Goal: Information Seeking & Learning: Learn about a topic

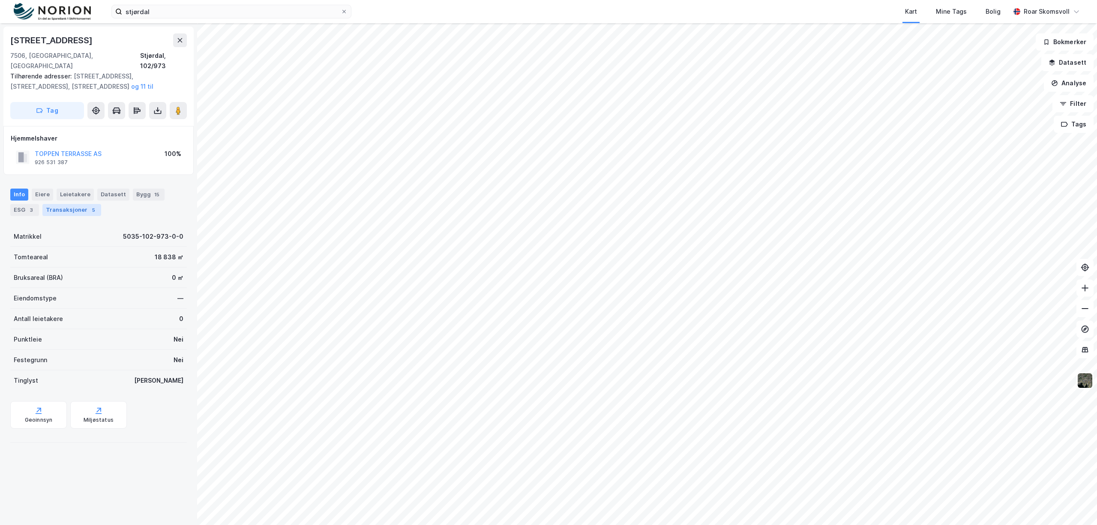
click at [67, 204] on div "Transaksjoner 5" at bounding box center [71, 210] width 59 height 12
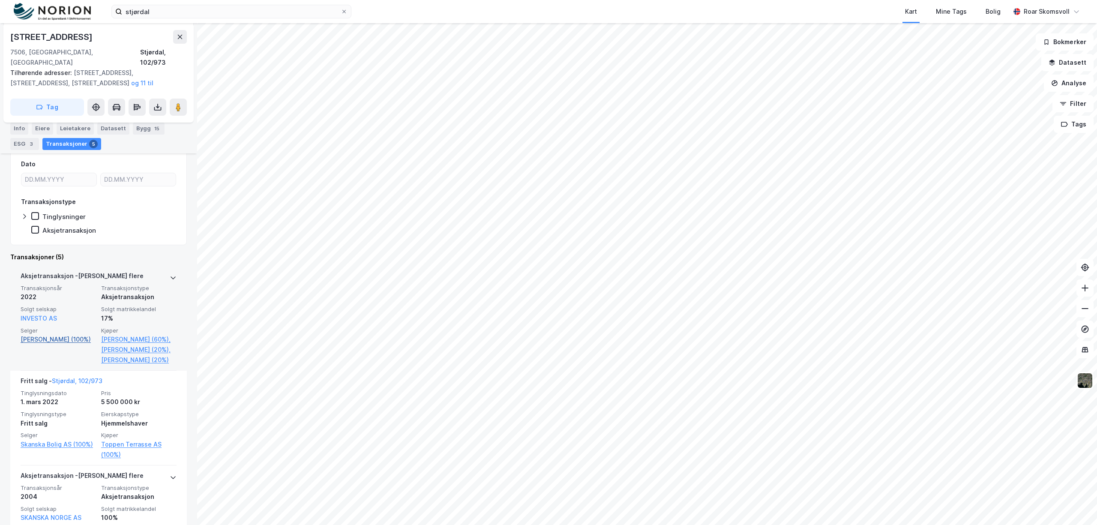
scroll to position [114, 0]
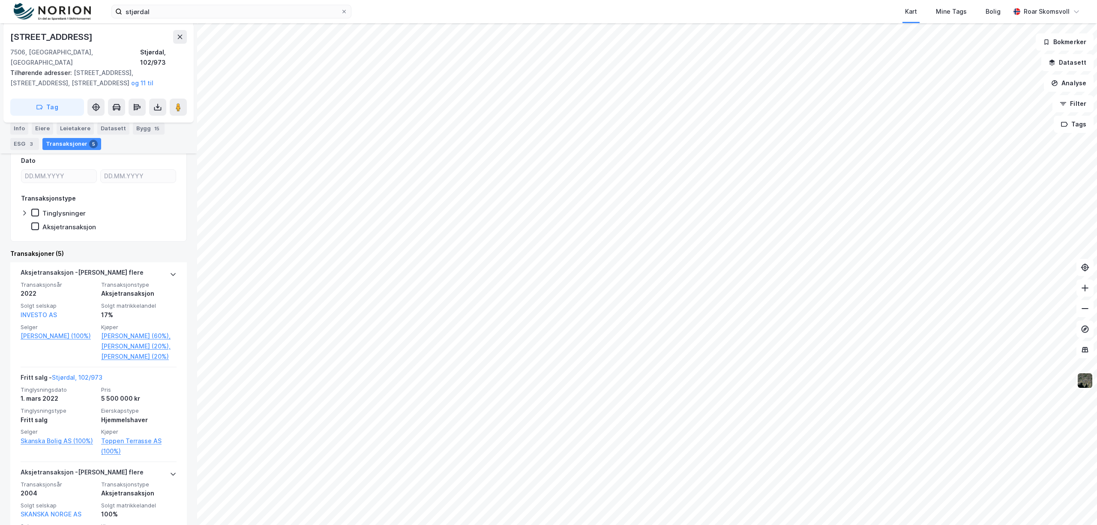
click at [155, 156] on div at bounding box center [138, 161] width 76 height 10
click at [40, 127] on div "Eiere" at bounding box center [42, 129] width 21 height 12
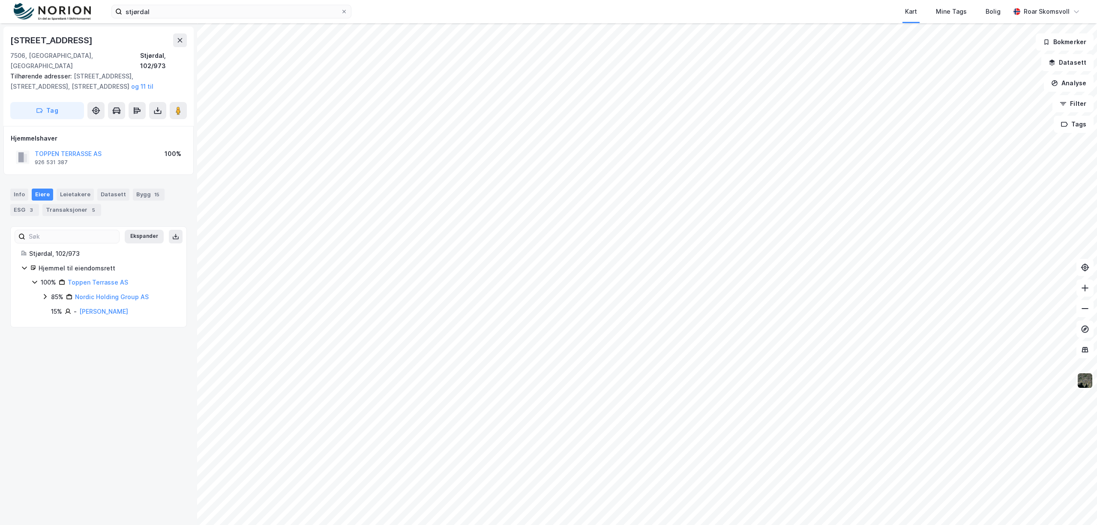
click at [35, 279] on icon at bounding box center [34, 282] width 7 height 7
